Goal: Contribute content: Add original content to the website for others to see

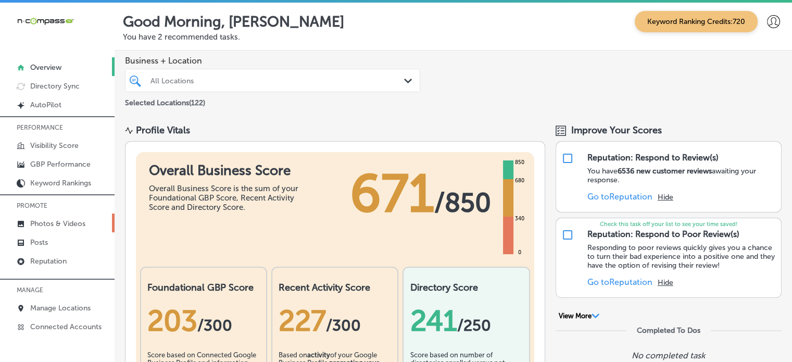
click at [49, 219] on p "Photos & Videos" at bounding box center [57, 223] width 55 height 9
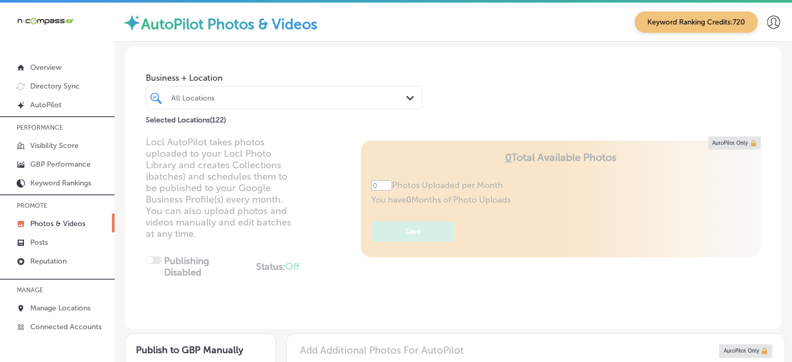
type input "5"
click at [376, 98] on div "All Locations" at bounding box center [289, 97] width 236 height 9
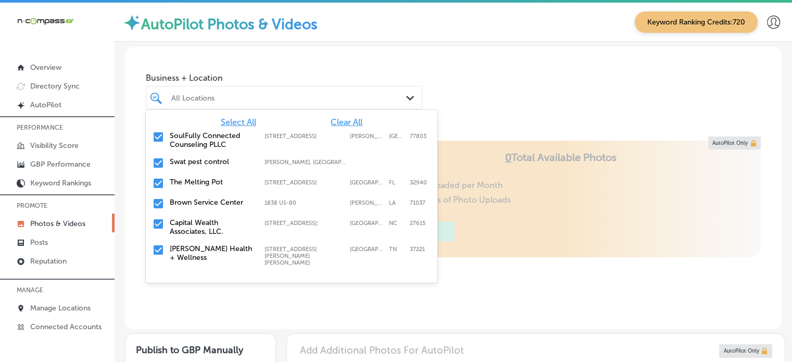
click at [338, 120] on span "Clear All" at bounding box center [347, 122] width 32 height 10
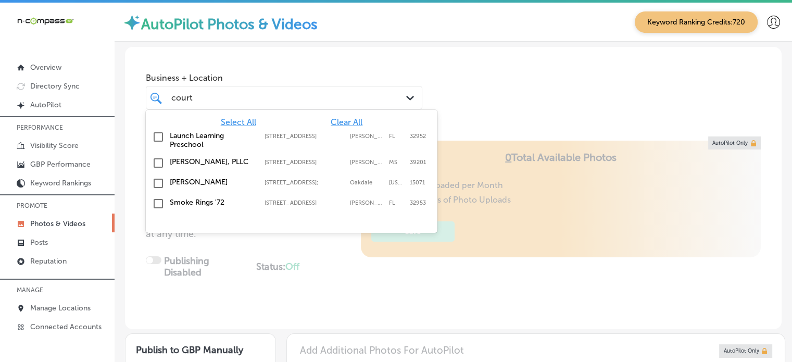
click at [225, 162] on label "[PERSON_NAME], PLLC" at bounding box center [212, 161] width 84 height 9
type input "court"
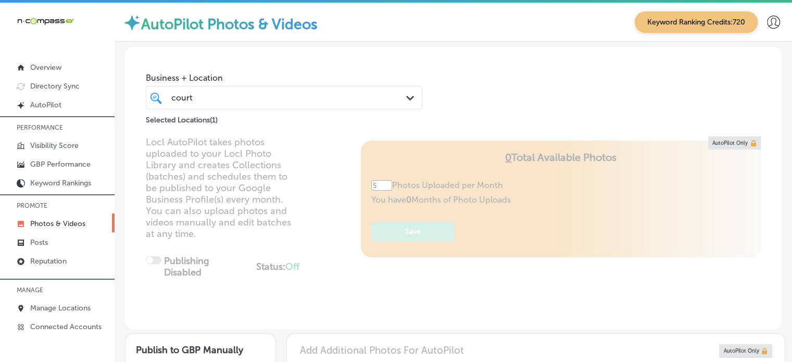
click at [488, 77] on div "Business + Location court court Path Created with Sketch. Selected Locations ( …" at bounding box center [453, 86] width 657 height 79
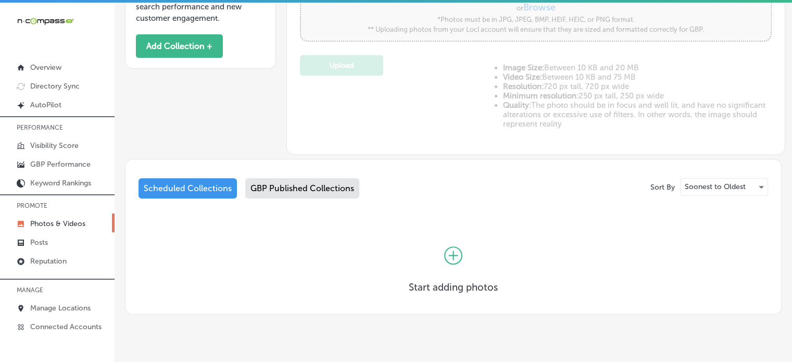
scroll to position [397, 0]
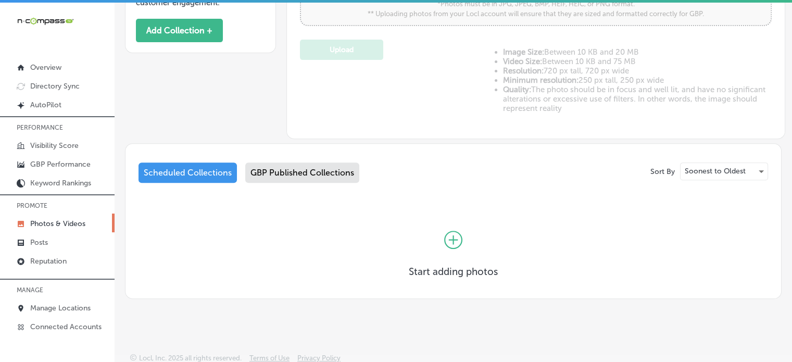
click at [297, 169] on div "GBP Published Collections" at bounding box center [302, 172] width 114 height 20
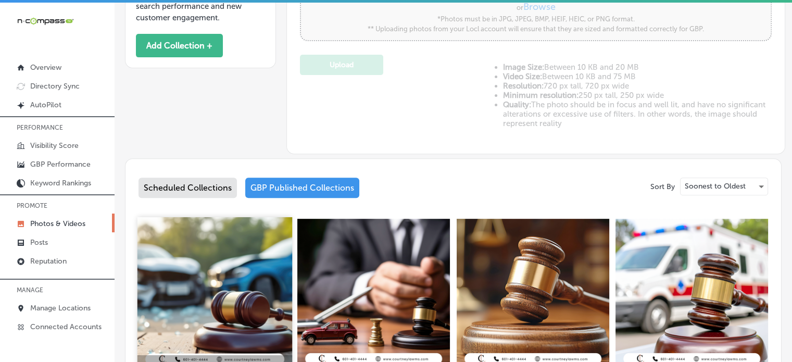
scroll to position [378, 0]
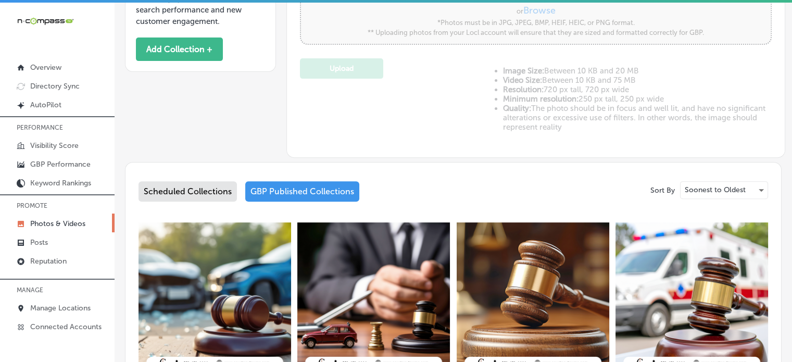
click at [196, 192] on div "Scheduled Collections" at bounding box center [188, 191] width 98 height 20
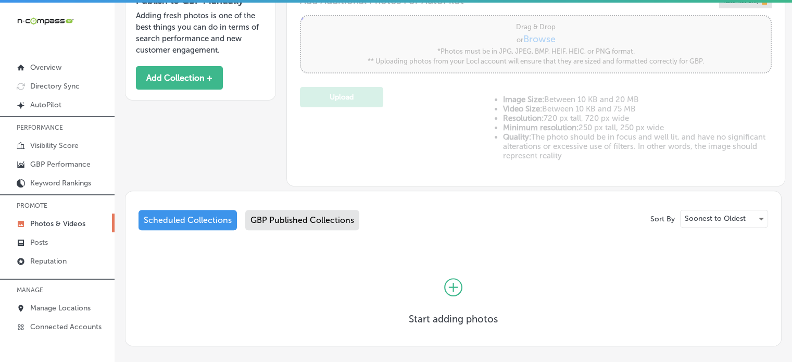
scroll to position [378, 0]
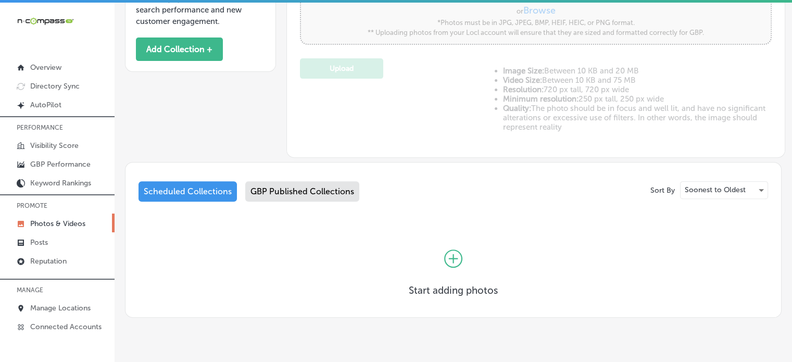
click at [450, 257] on icon at bounding box center [453, 258] width 18 height 18
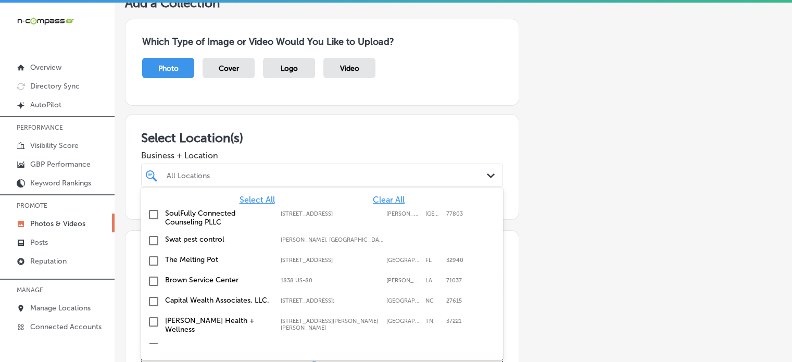
click at [357, 187] on div "option focused, 1 of 123. 123 results available. Use Up and Down to choose opti…" at bounding box center [322, 175] width 362 height 23
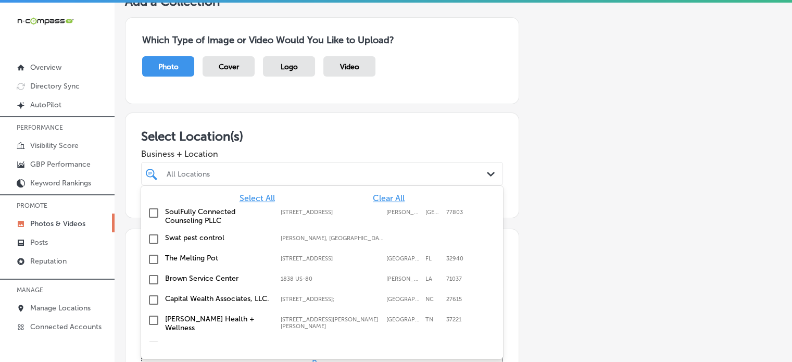
scroll to position [72, 0]
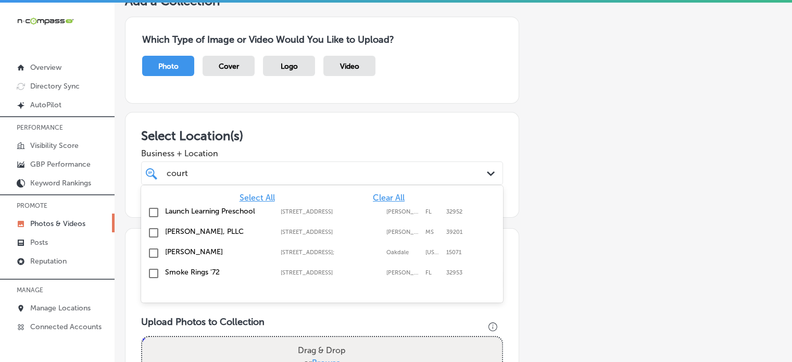
click at [317, 225] on div "[PERSON_NAME], PLLC [STREET_ADDRESS] [STREET_ADDRESS]" at bounding box center [322, 233] width 354 height 16
type input "court"
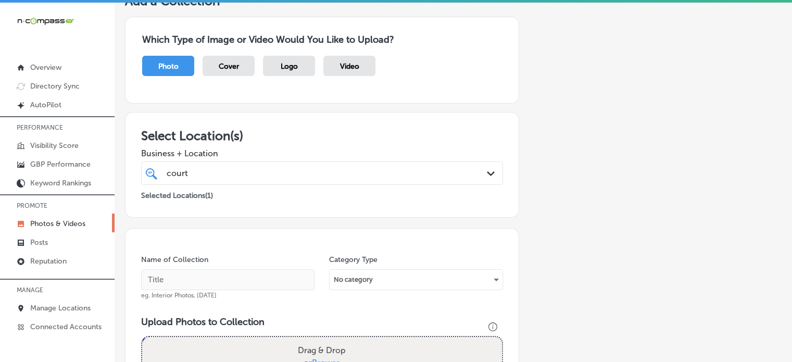
click at [365, 136] on h3 "Select Location(s)" at bounding box center [322, 135] width 362 height 15
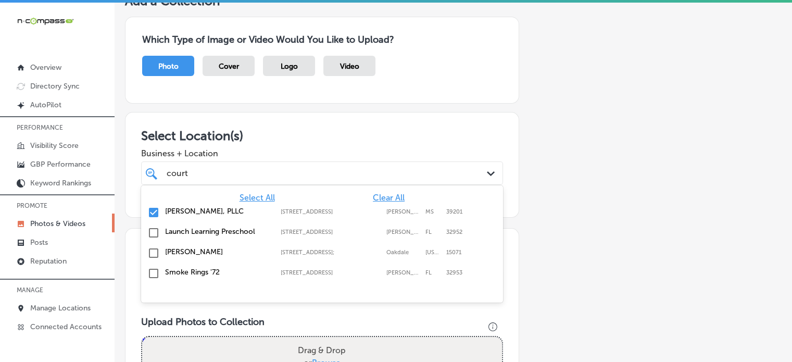
click at [353, 173] on div "court court" at bounding box center [307, 173] width 282 height 14
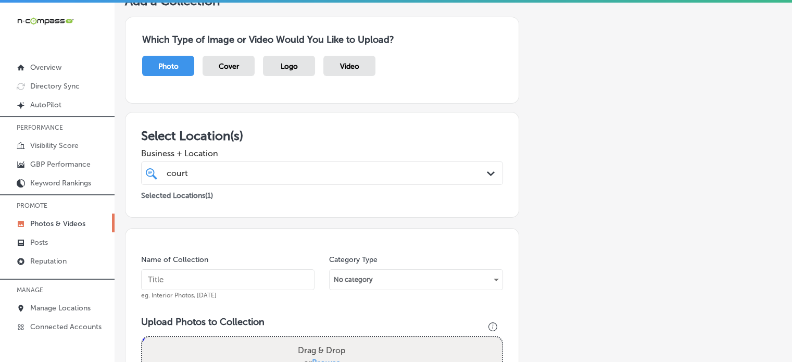
click at [378, 136] on h3 "Select Location(s)" at bounding box center [322, 135] width 362 height 15
click at [237, 287] on input "text" at bounding box center [227, 279] width 173 height 21
paste input "Personal injury attorney"
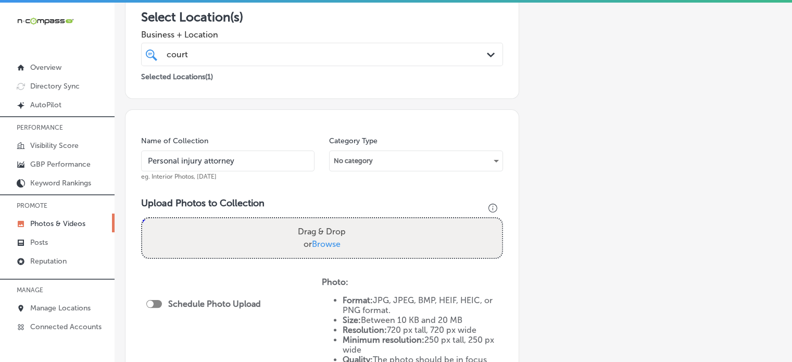
scroll to position [192, 0]
type input "Personal injury attorney"
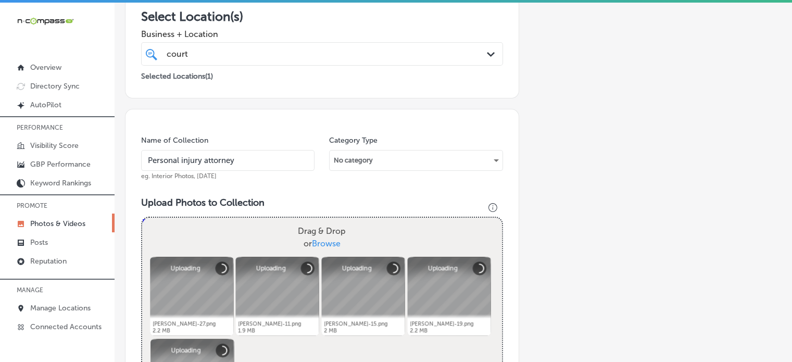
scroll to position [370, 0]
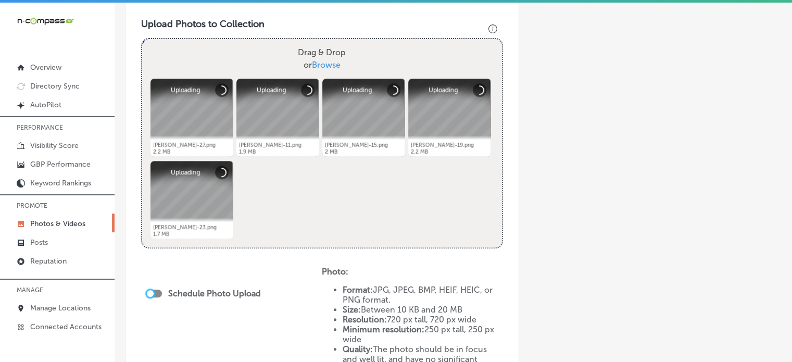
click at [153, 293] on div at bounding box center [150, 293] width 7 height 7
checkbox input "true"
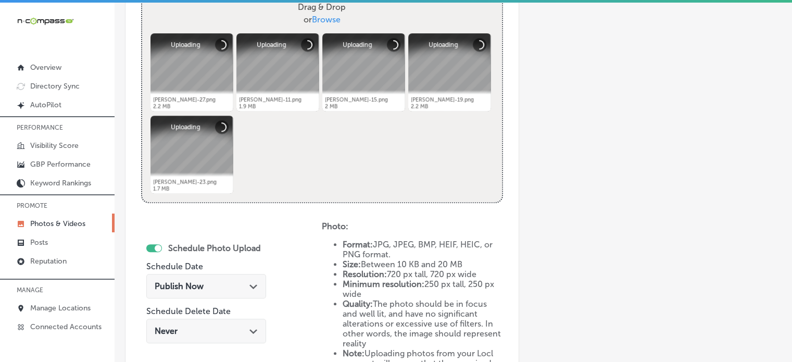
scroll to position [416, 0]
click at [250, 284] on icon "Path Created with Sketch." at bounding box center [253, 286] width 8 height 5
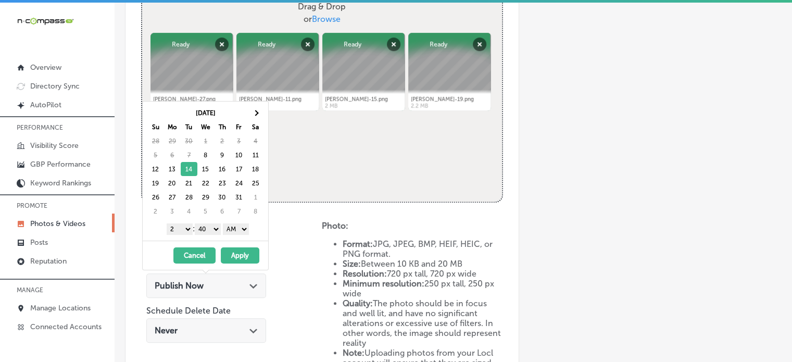
click at [182, 229] on select "1 2 3 4 5 6 7 8 9 10 11 12" at bounding box center [180, 228] width 26 height 11
click at [207, 229] on select "00 10 20 30 40 50" at bounding box center [208, 228] width 26 height 11
click at [232, 227] on select "AM PM" at bounding box center [236, 228] width 26 height 11
click at [240, 251] on button "Apply" at bounding box center [240, 255] width 39 height 16
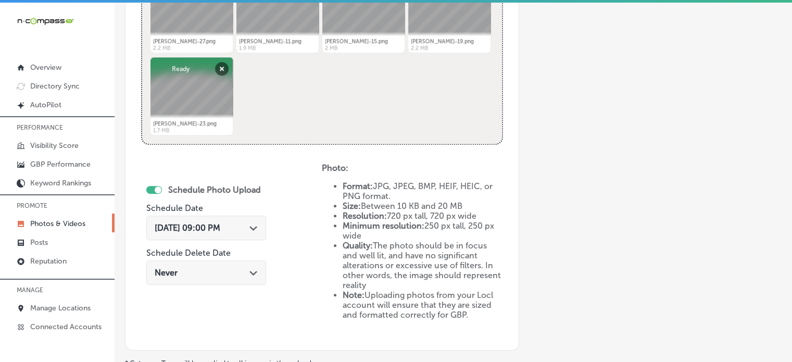
scroll to position [590, 0]
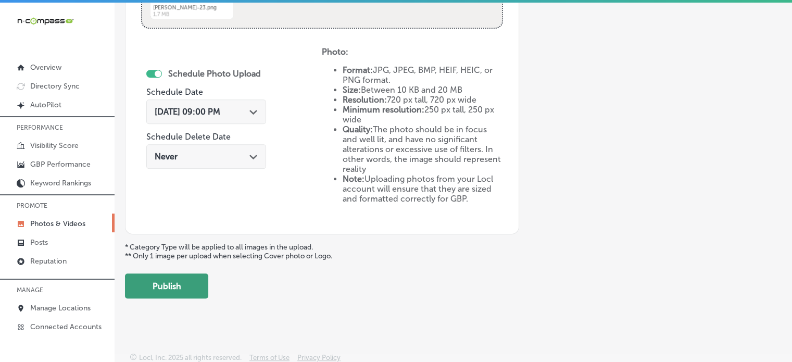
click at [187, 275] on button "Publish" at bounding box center [166, 285] width 83 height 25
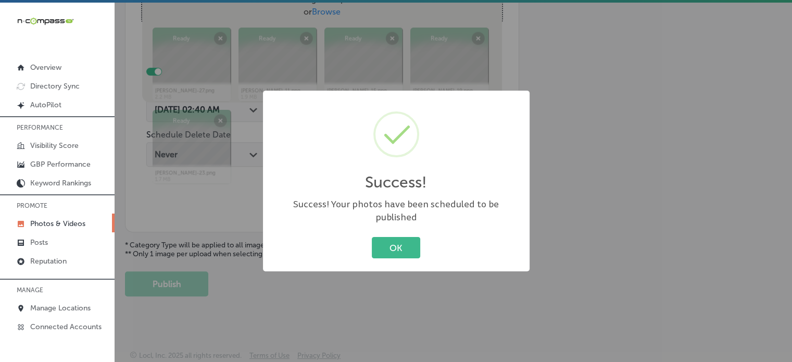
scroll to position [421, 0]
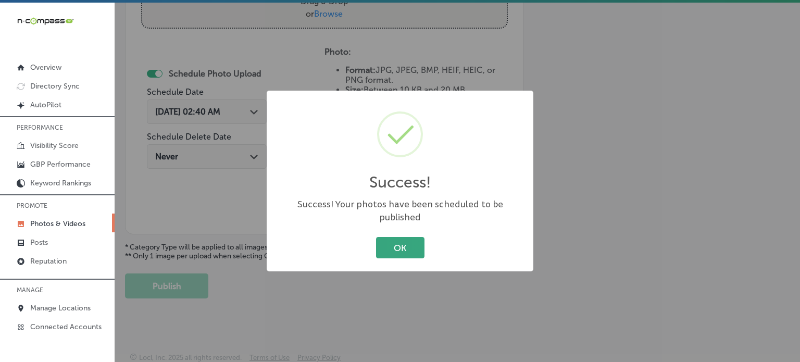
click at [387, 237] on button "OK" at bounding box center [400, 247] width 48 height 21
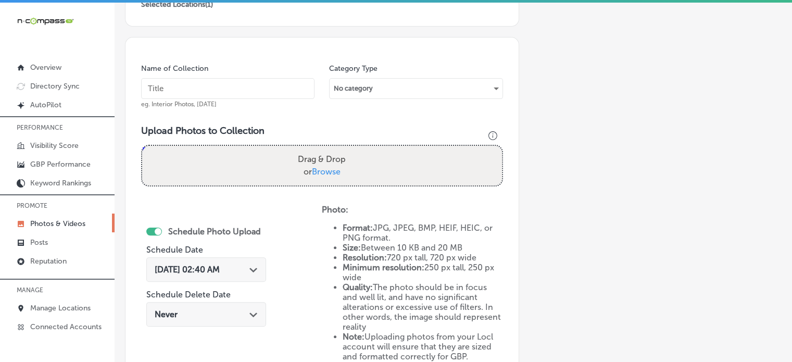
scroll to position [242, 0]
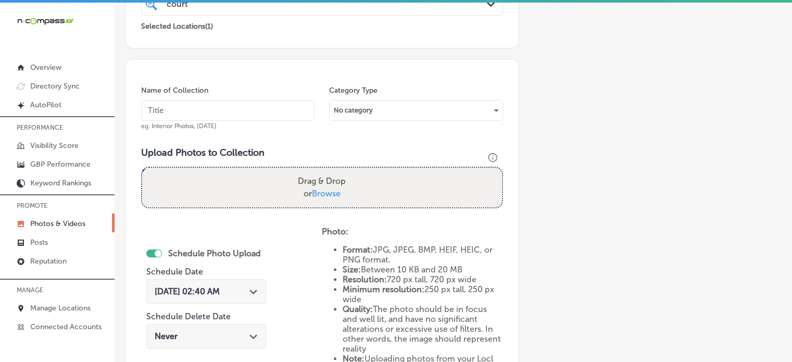
click at [231, 104] on input "text" at bounding box center [227, 110] width 173 height 21
paste input "Car accident lawyer"
type input "Car accident lawyer"
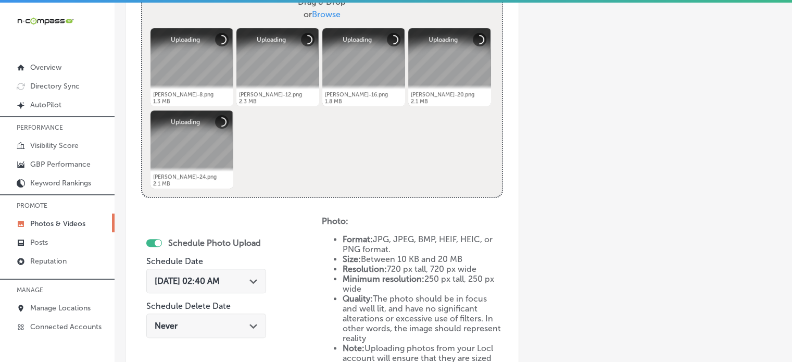
scroll to position [429, 0]
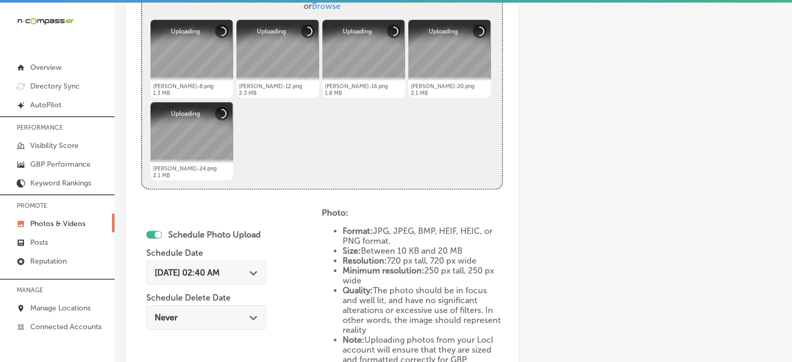
click at [241, 275] on div "[DATE] 02:40 AM Path Created with Sketch." at bounding box center [206, 273] width 103 height 10
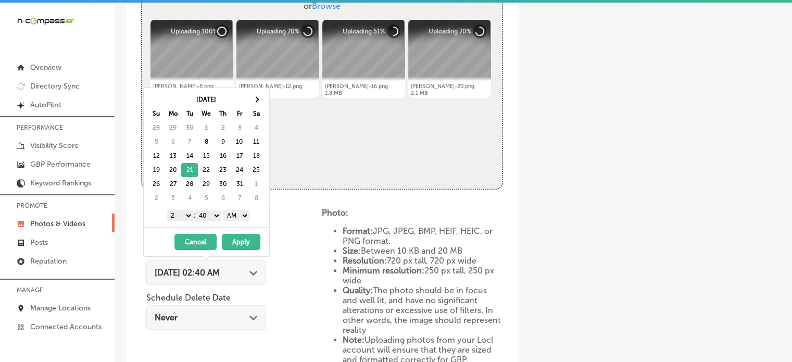
click at [187, 207] on div "1 2 3 4 5 6 7 8 9 10 11 12 : 00 10 20 30 40 50 AM PM" at bounding box center [208, 215] width 121 height 16
click at [187, 214] on select "1 2 3 4 5 6 7 8 9 10 11 12" at bounding box center [180, 215] width 26 height 11
click at [210, 219] on select "00 10 20 30 40 50" at bounding box center [208, 215] width 26 height 11
click at [231, 216] on select "AM PM" at bounding box center [236, 215] width 26 height 11
click at [238, 237] on button "Apply" at bounding box center [241, 242] width 39 height 16
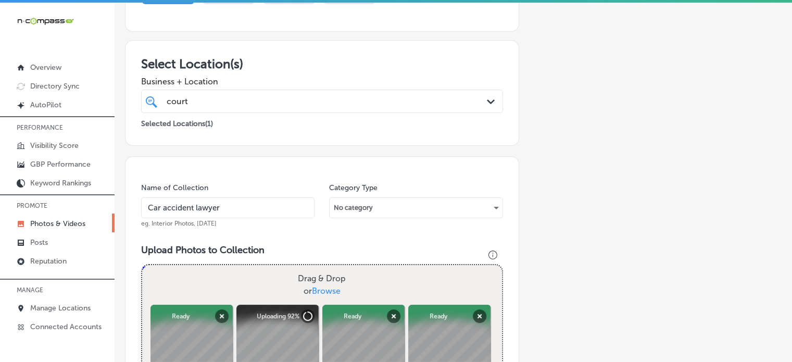
scroll to position [144, 0]
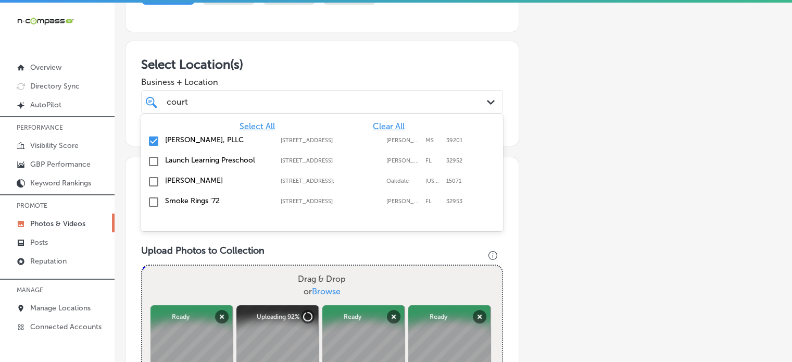
click at [291, 99] on div "court court" at bounding box center [307, 102] width 282 height 14
click at [305, 85] on span "Business + Location" at bounding box center [322, 82] width 362 height 10
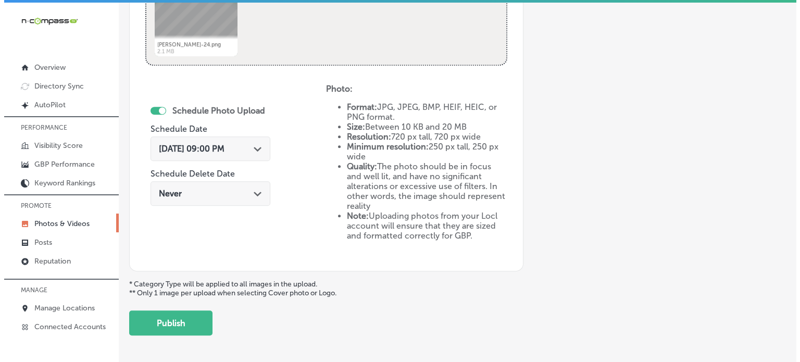
scroll to position [590, 0]
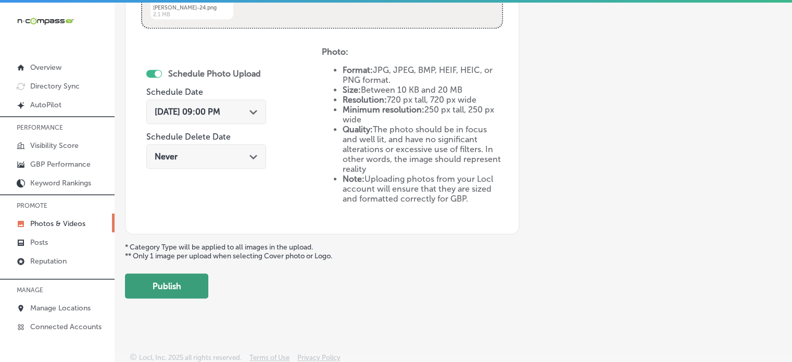
click at [181, 286] on button "Publish" at bounding box center [166, 285] width 83 height 25
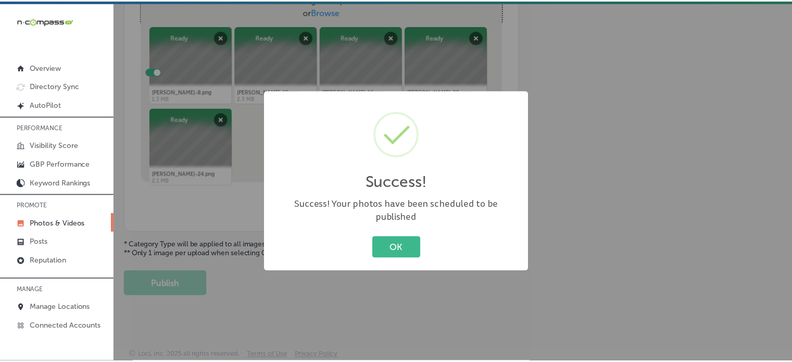
scroll to position [421, 0]
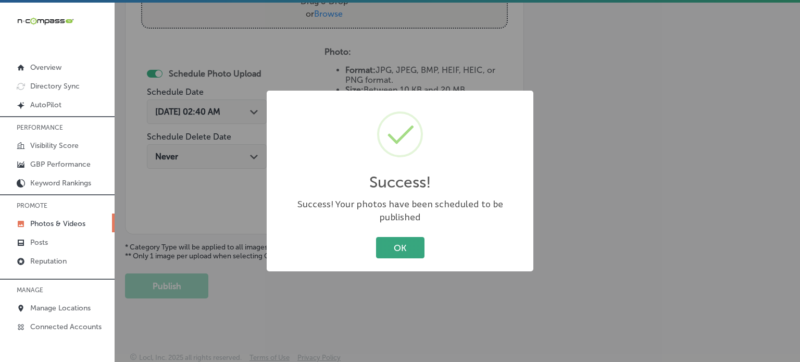
click at [409, 249] on button "OK" at bounding box center [400, 247] width 48 height 21
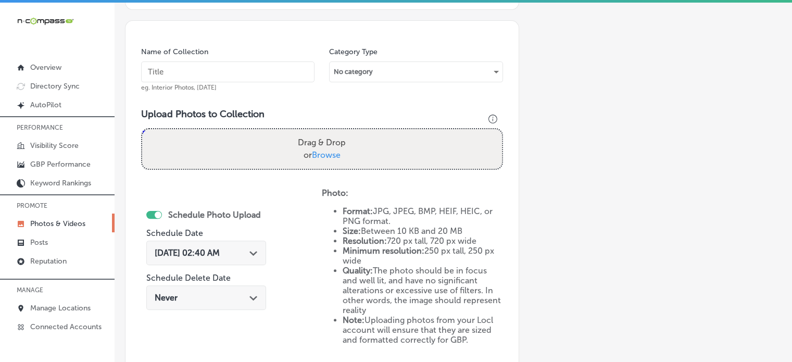
scroll to position [275, 0]
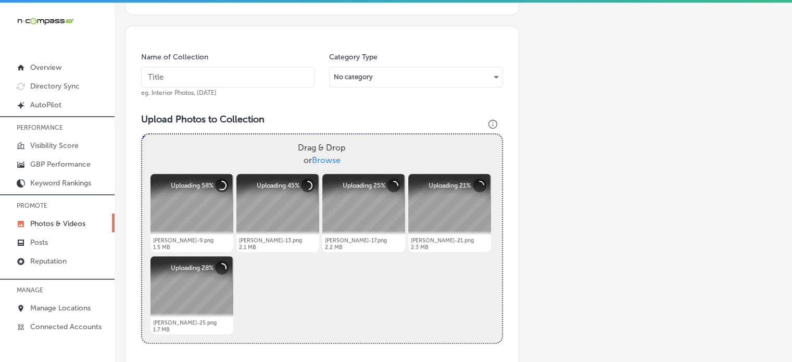
click at [242, 77] on input "text" at bounding box center [227, 77] width 173 height 21
paste input "18 [PERSON_NAME] accidents"
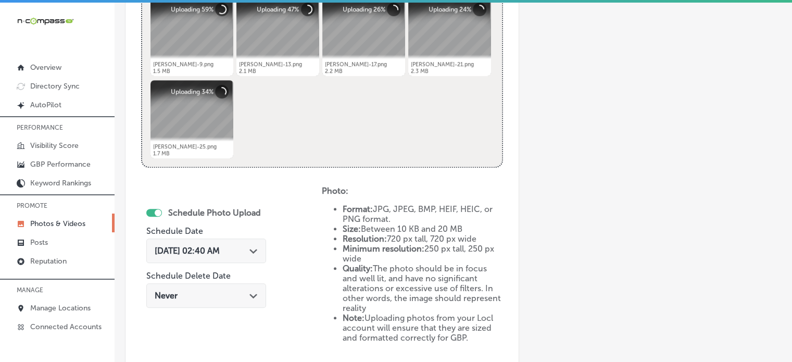
scroll to position [456, 0]
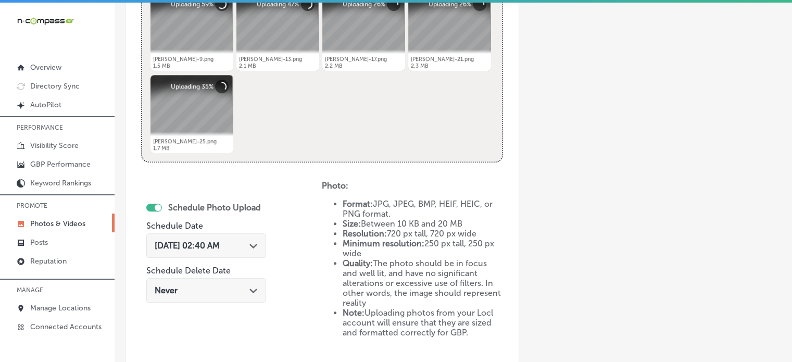
type input "18 [PERSON_NAME] accidents"
click at [220, 243] on span "[DATE] 02:40 AM" at bounding box center [187, 246] width 65 height 10
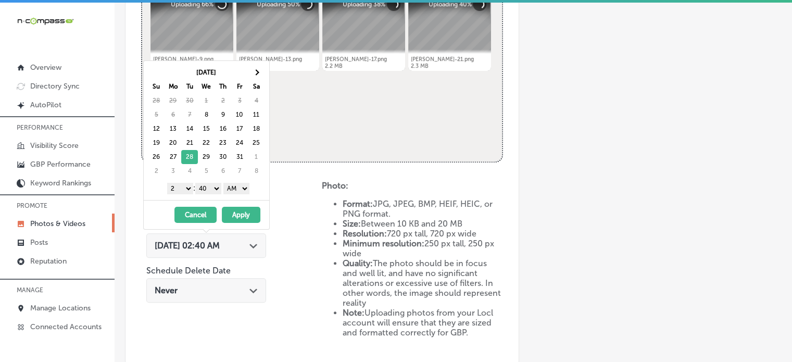
click at [183, 190] on select "1 2 3 4 5 6 7 8 9 10 11 12" at bounding box center [180, 188] width 26 height 11
drag, startPoint x: 215, startPoint y: 186, endPoint x: 217, endPoint y: 198, distance: 12.2
click at [217, 198] on div "[DATE] Su Mo Tu We Th Fr Sa 28 29 30 1 2 3 4 5 6 7 8 9 10 11 12 13 14 15 16 17 …" at bounding box center [206, 130] width 125 height 139
click at [236, 189] on select "AM PM" at bounding box center [236, 188] width 26 height 11
click at [237, 210] on button "Apply" at bounding box center [241, 215] width 39 height 16
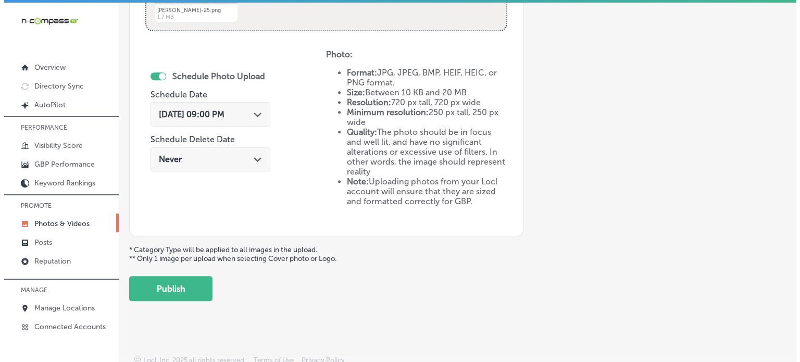
scroll to position [588, 0]
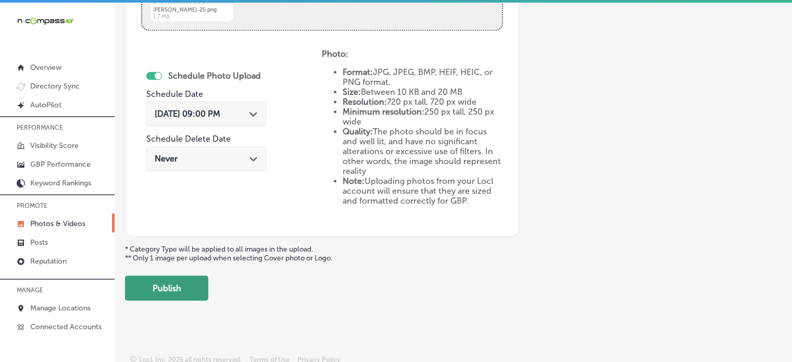
click at [184, 287] on button "Publish" at bounding box center [166, 287] width 83 height 25
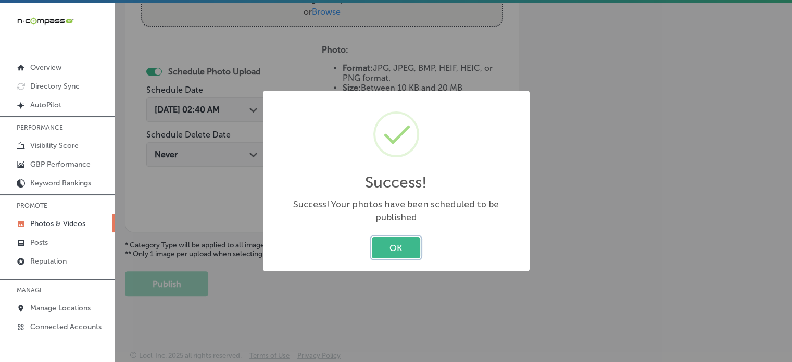
scroll to position [421, 0]
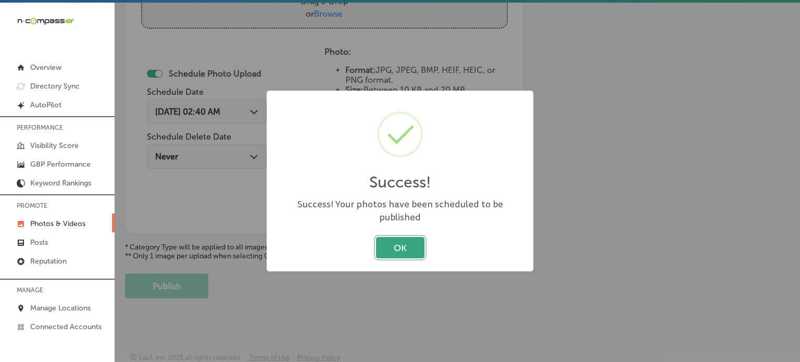
click at [390, 241] on button "OK" at bounding box center [400, 247] width 48 height 21
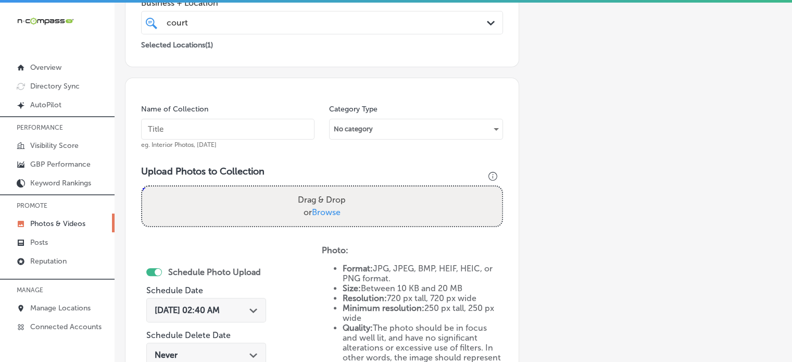
scroll to position [222, 0]
click at [260, 129] on input "text" at bounding box center [227, 130] width 173 height 21
paste input "Slip and fall accidents"
type input "Slip and fall accidents"
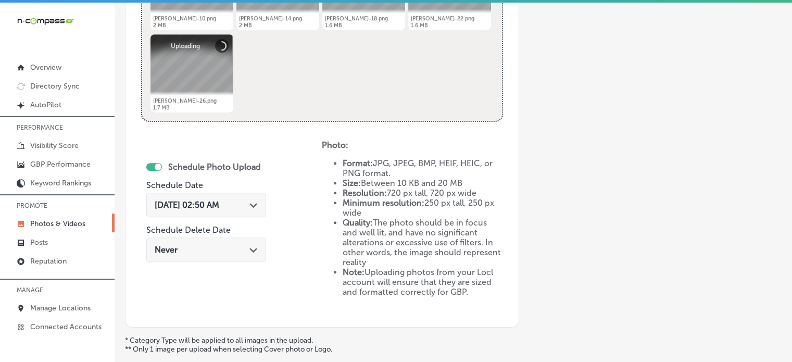
scroll to position [500, 0]
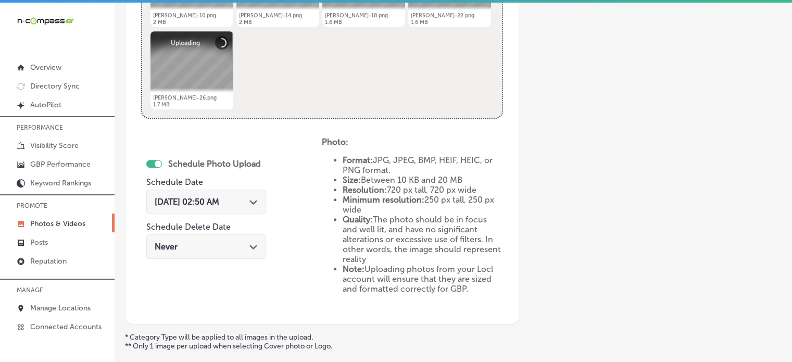
click at [219, 198] on span "[DATE] 02:50 AM" at bounding box center [187, 202] width 65 height 10
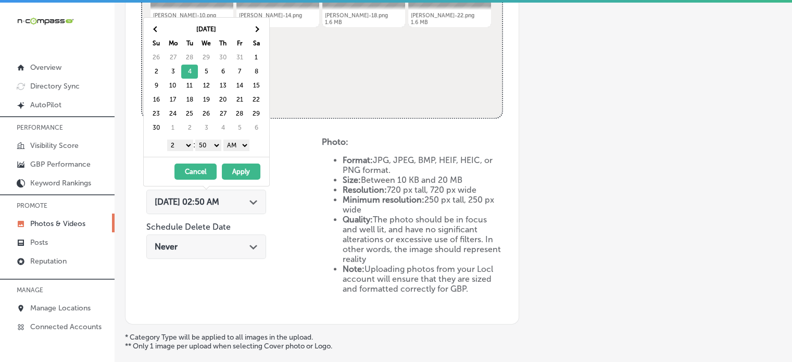
click at [185, 143] on select "1 2 3 4 5 6 7 8 9 10 11 12" at bounding box center [180, 145] width 26 height 11
click at [204, 143] on select "00 10 20 30 40 50" at bounding box center [208, 145] width 26 height 11
click at [243, 142] on select "AM PM" at bounding box center [236, 145] width 26 height 11
click at [245, 173] on button "Apply" at bounding box center [241, 172] width 39 height 16
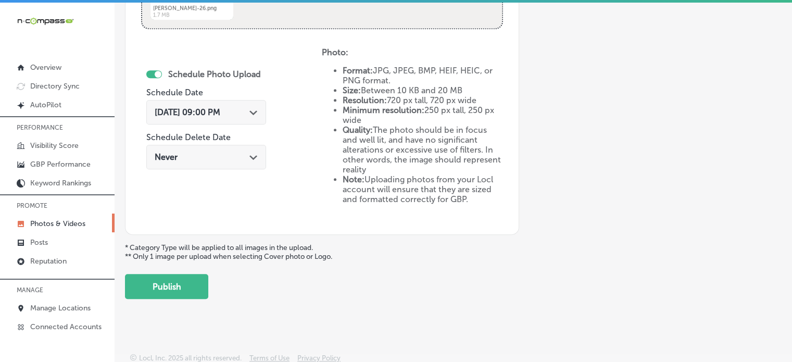
scroll to position [590, 0]
click at [177, 285] on button "Publish" at bounding box center [166, 285] width 83 height 25
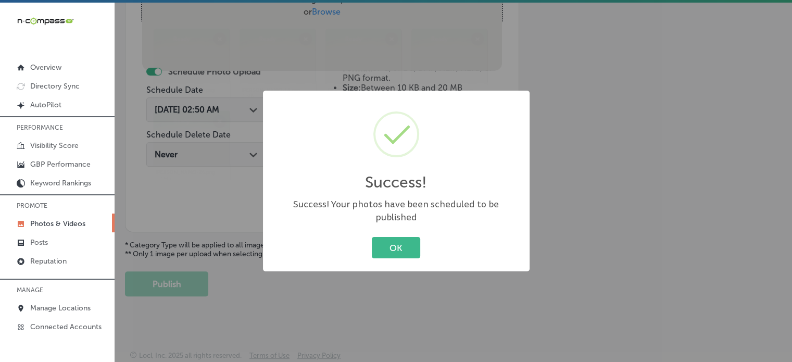
scroll to position [421, 0]
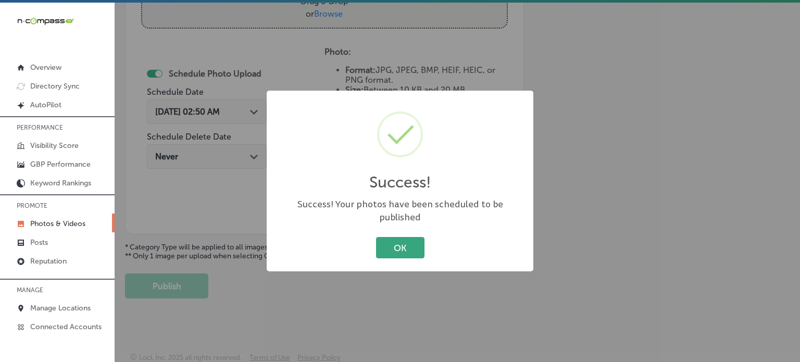
click at [394, 237] on button "OK" at bounding box center [400, 247] width 48 height 21
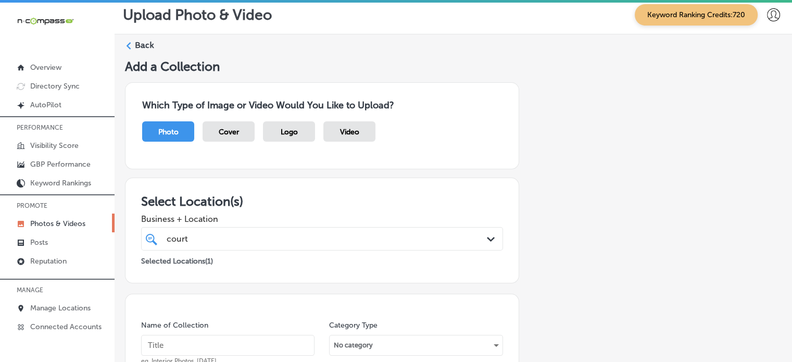
scroll to position [0, 0]
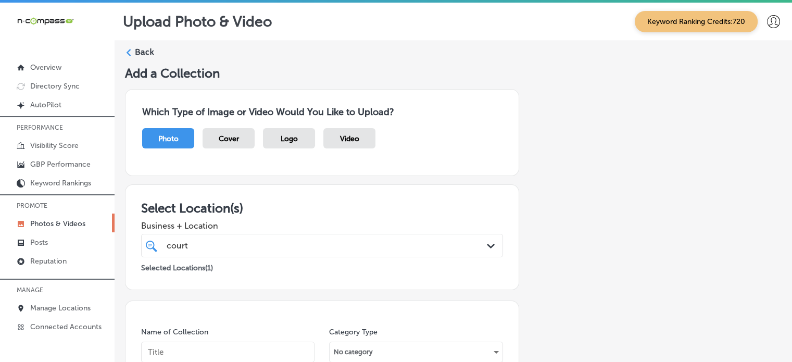
click at [149, 50] on label "Back" at bounding box center [144, 51] width 19 height 11
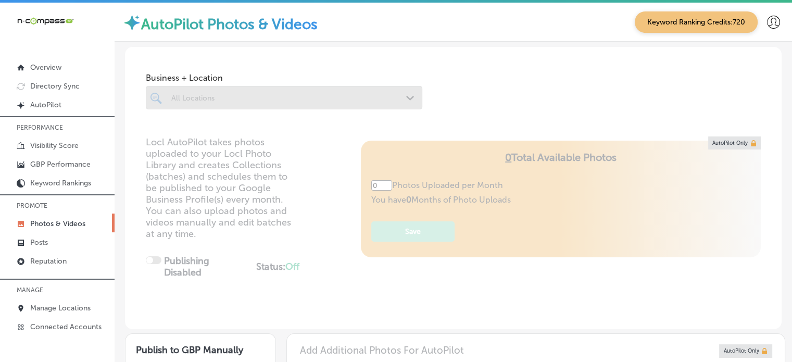
type input "5"
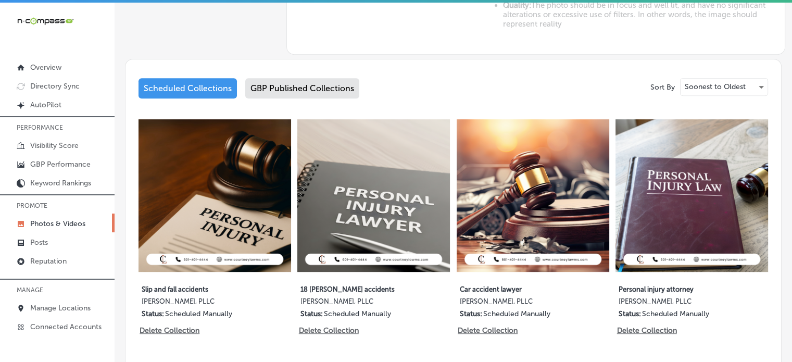
scroll to position [550, 0]
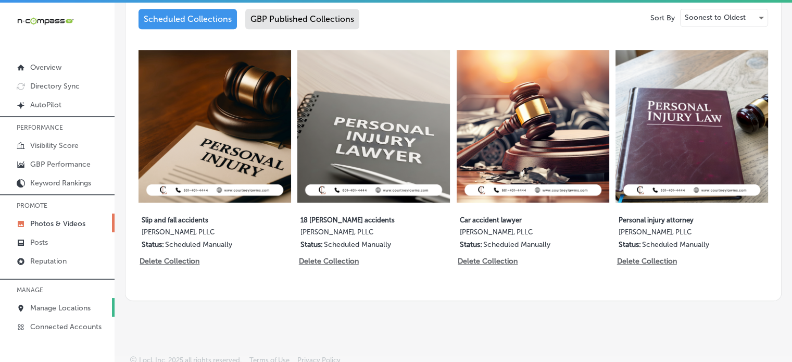
click at [61, 308] on p "Manage Locations" at bounding box center [60, 308] width 60 height 9
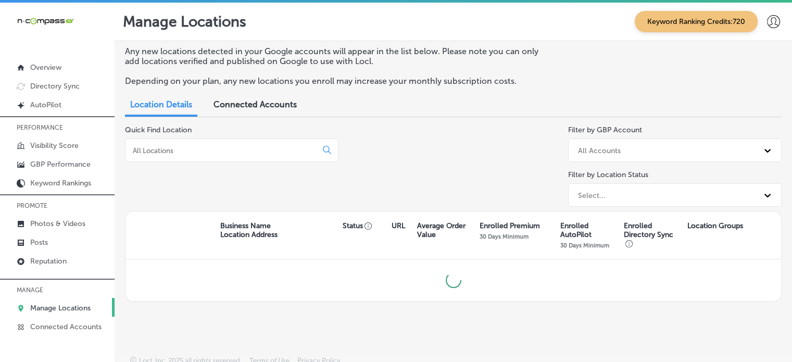
click at [203, 149] on input at bounding box center [223, 150] width 183 height 9
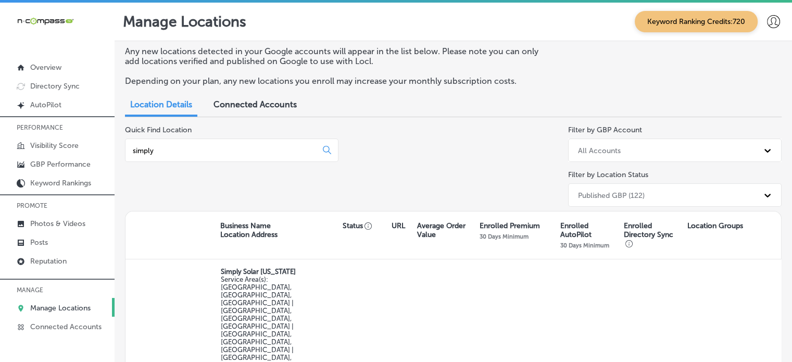
scroll to position [58, 0]
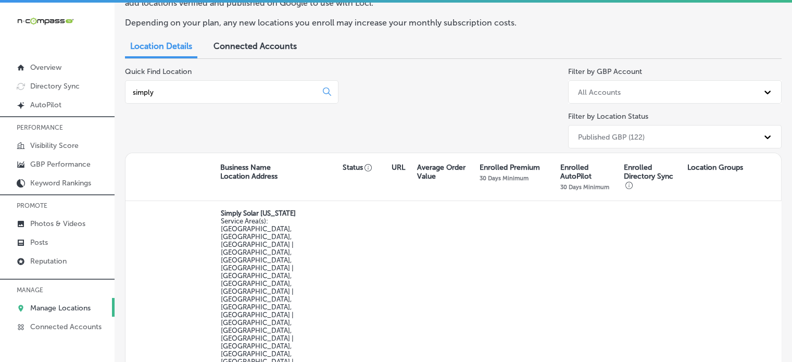
type input "simply"
